Goal: Find specific page/section: Find specific page/section

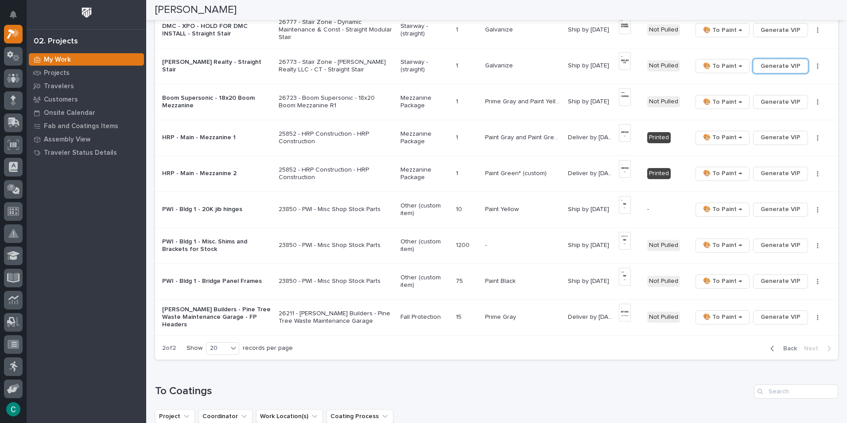
scroll to position [487, 0]
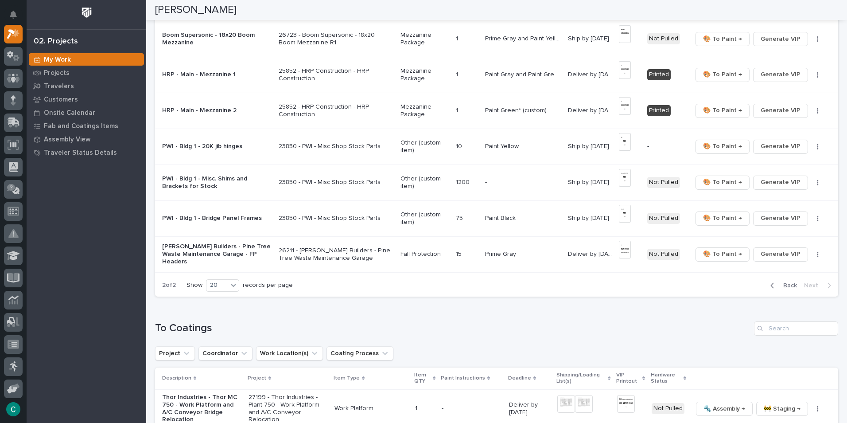
click at [771, 287] on div "button" at bounding box center [774, 285] width 8 height 8
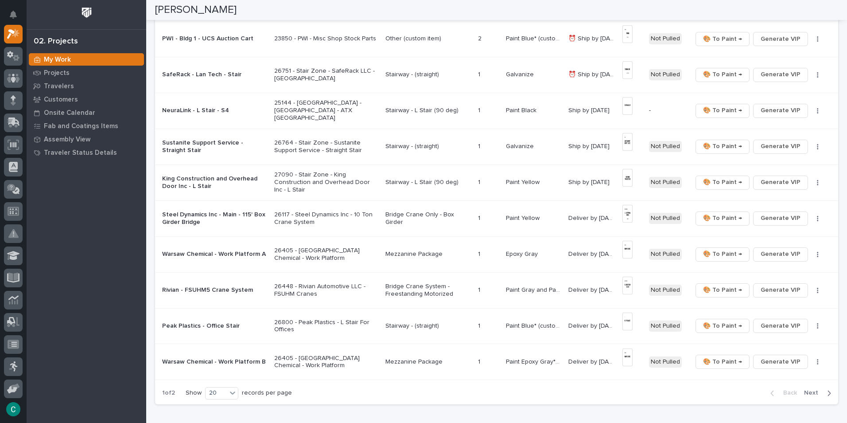
scroll to position [541, 0]
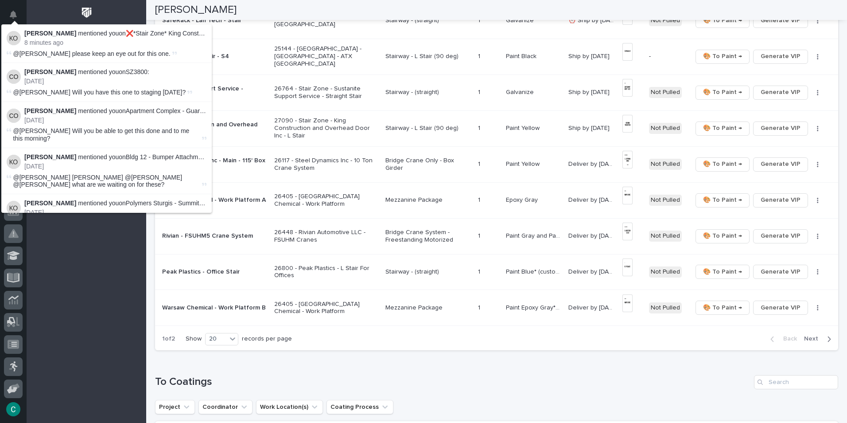
click at [70, 35] on p "[PERSON_NAME] mentioned you on ❌*Stair Zone* King Construction and Overhead Doo…" at bounding box center [115, 34] width 182 height 8
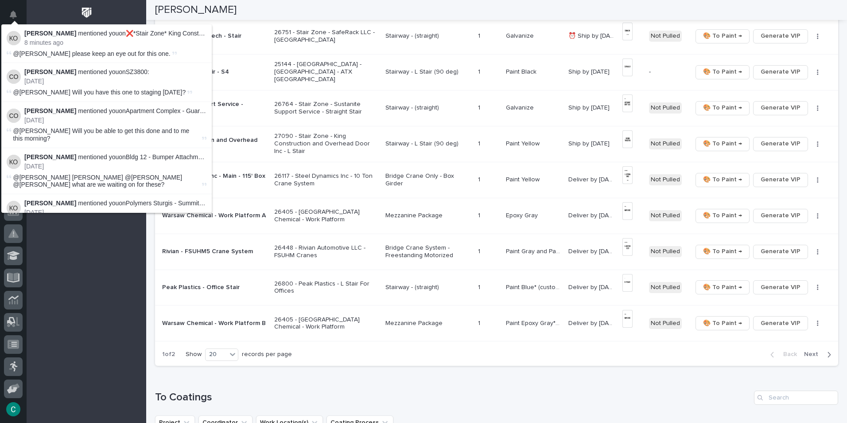
click at [15, 36] on img at bounding box center [14, 38] width 14 height 14
click at [128, 34] on link "❌*Stair Zone* King Construction and Overhead Door Inc - L Stair" at bounding box center [216, 33] width 181 height 7
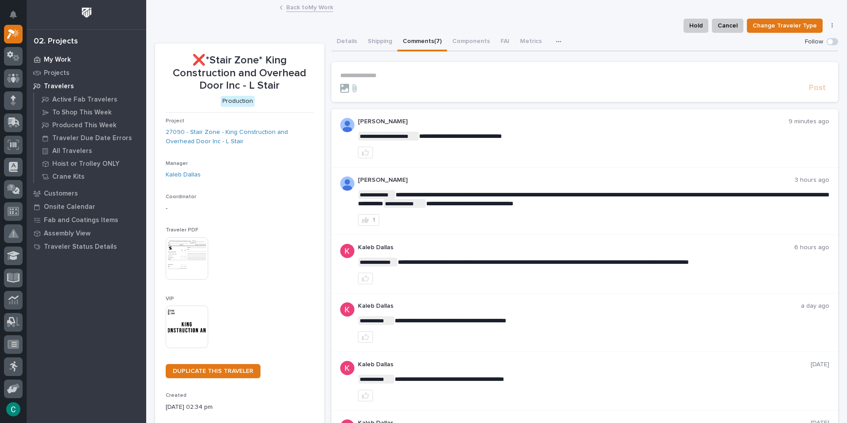
click at [66, 57] on p "My Work" at bounding box center [57, 60] width 27 height 8
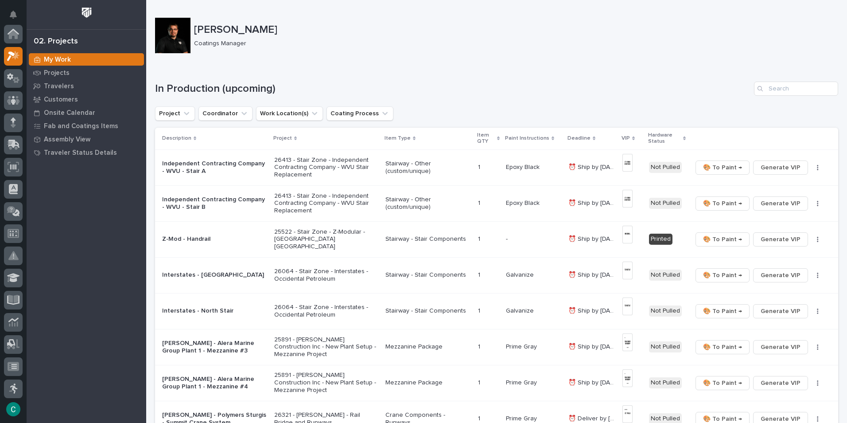
scroll to position [22, 0]
